Goal: Task Accomplishment & Management: Manage account settings

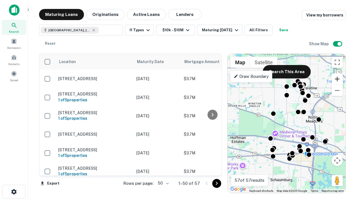
click at [337, 79] on button "Zoom in" at bounding box center [337, 78] width 11 height 11
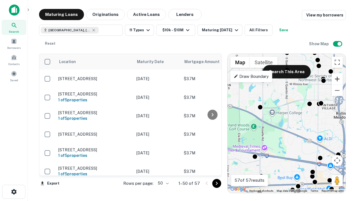
click at [337, 79] on button "Zoom in" at bounding box center [337, 78] width 11 height 11
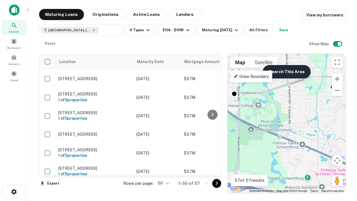
click at [287, 72] on button "Search This Area" at bounding box center [287, 71] width 48 height 13
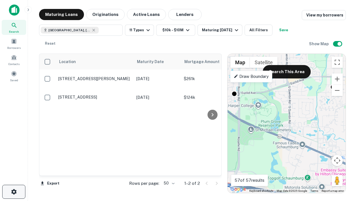
click at [14, 192] on icon "button" at bounding box center [14, 191] width 7 height 7
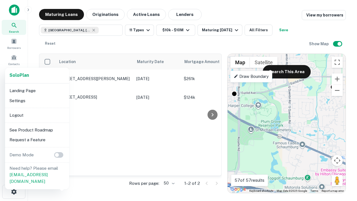
click at [37, 115] on li "Logout" at bounding box center [37, 115] width 60 height 10
